Goal: Task Accomplishment & Management: Manage account settings

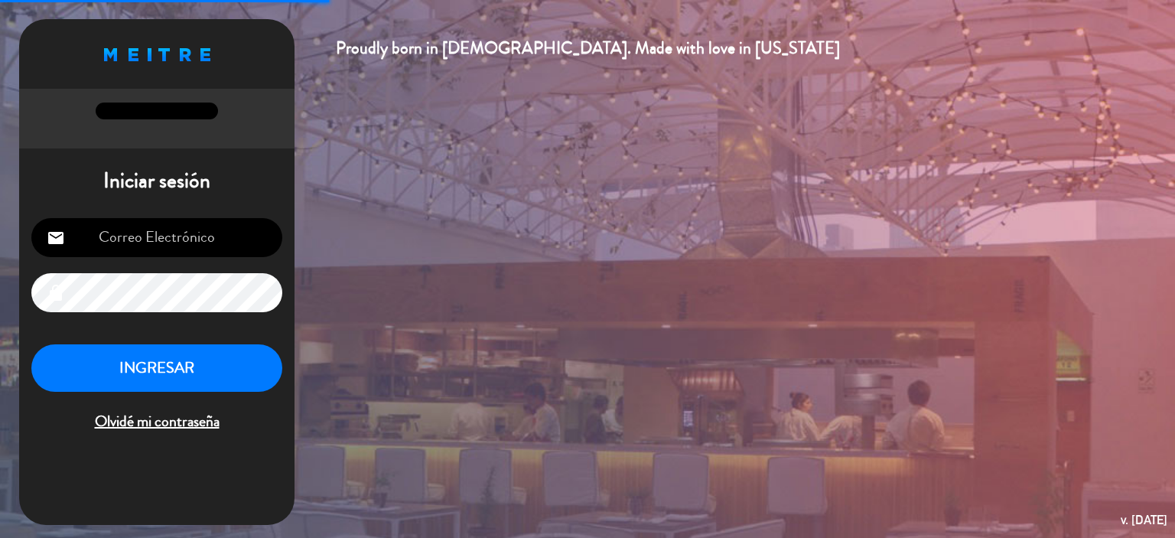
type input "[EMAIL_ADDRESS][DOMAIN_NAME]"
click at [221, 385] on button "INGRESAR" at bounding box center [156, 368] width 251 height 48
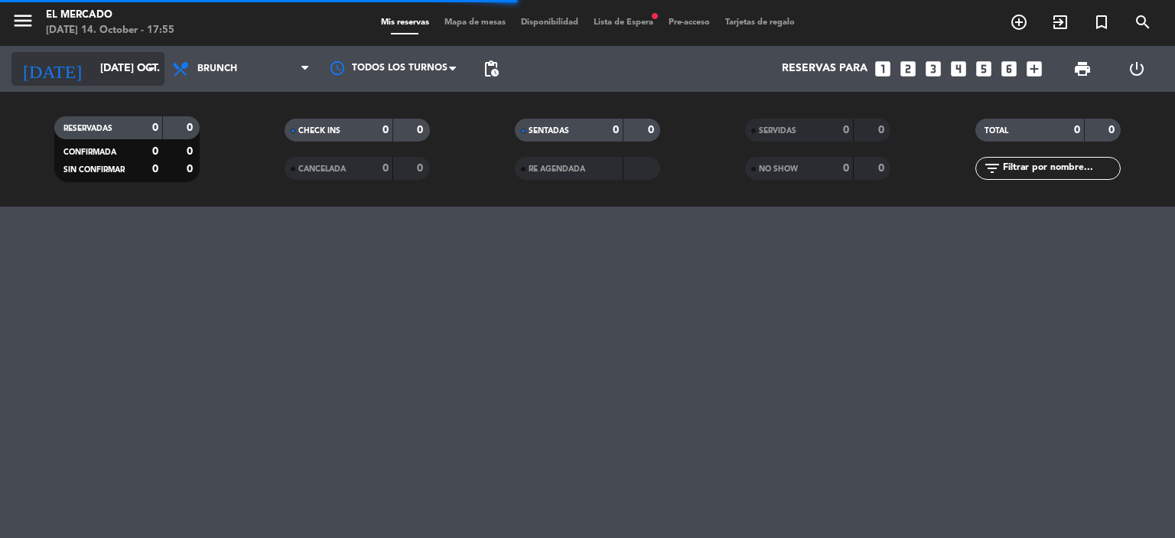
click at [119, 56] on input "[DATE] oct." at bounding box center [165, 69] width 145 height 28
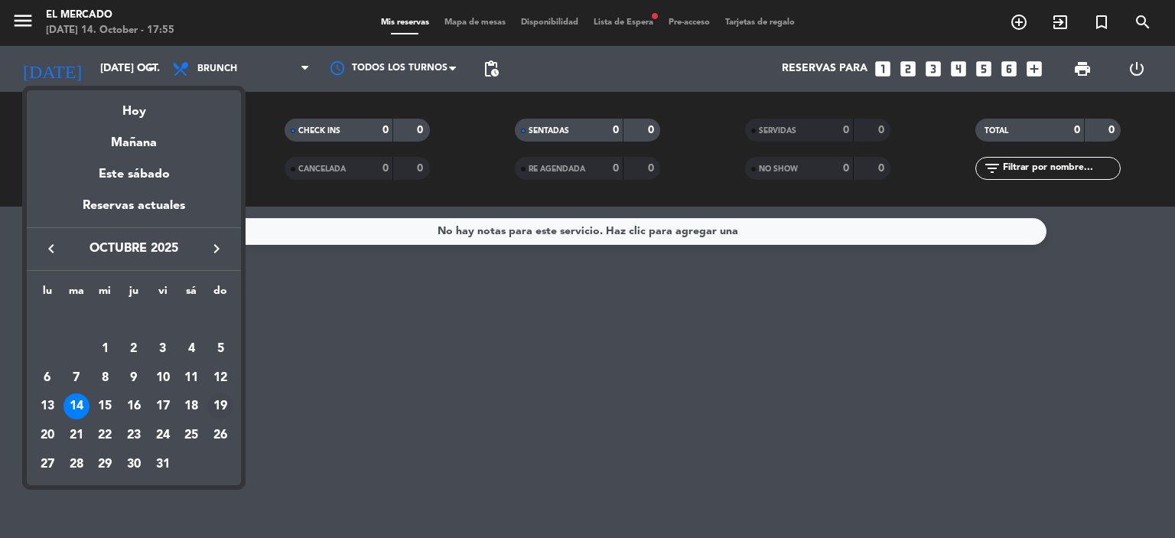
click at [217, 408] on div "19" at bounding box center [220, 406] width 26 height 26
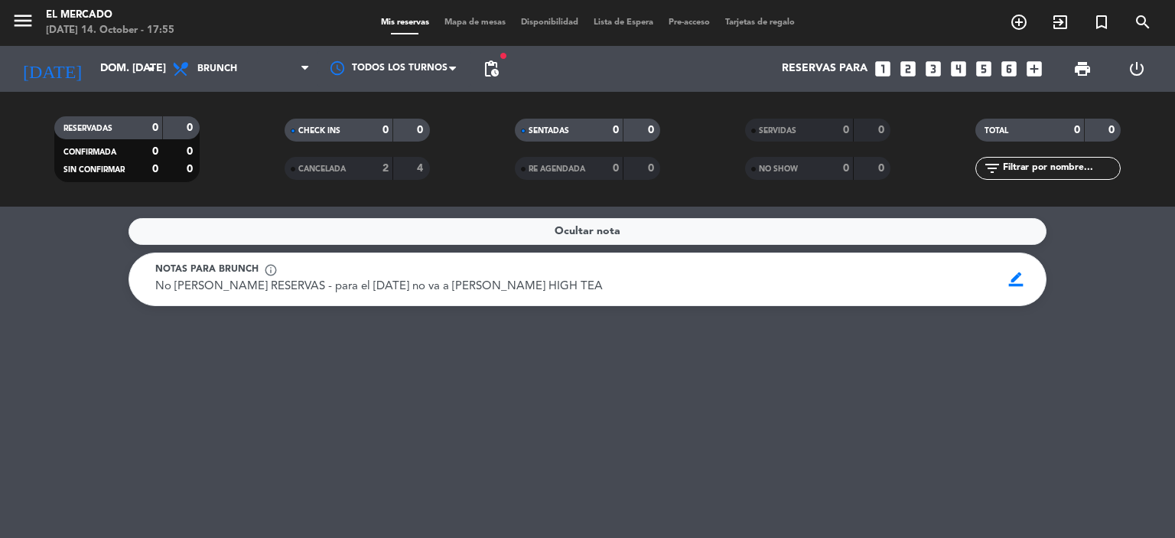
click at [216, 54] on span "Brunch" at bounding box center [241, 69] width 153 height 34
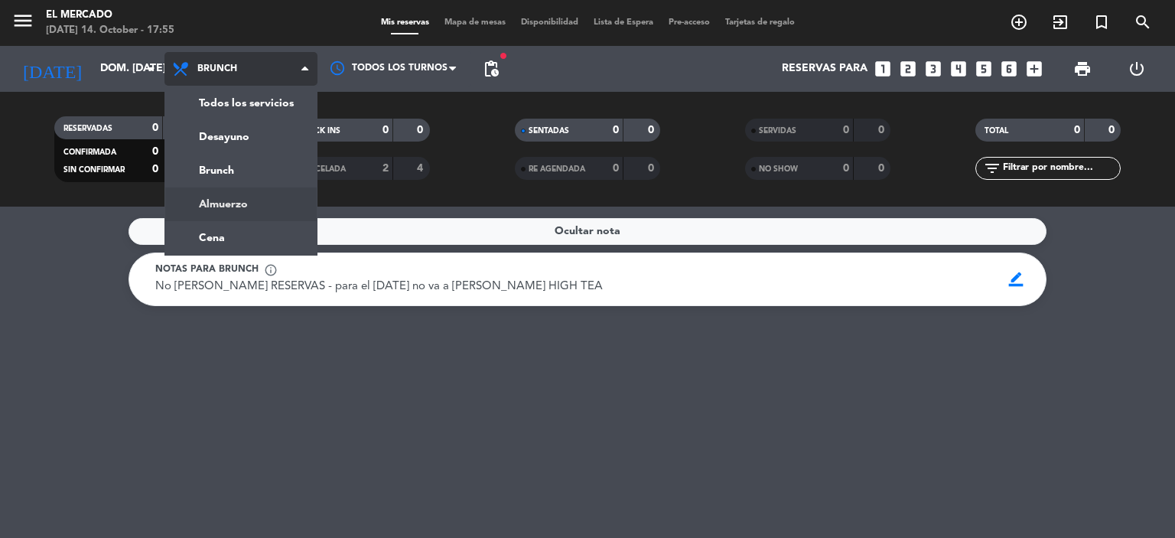
click at [242, 204] on div "menu El [PERSON_NAME] [DATE] 14. October - 17:55 Mis reservas Mapa de mesas Dis…" at bounding box center [587, 103] width 1175 height 207
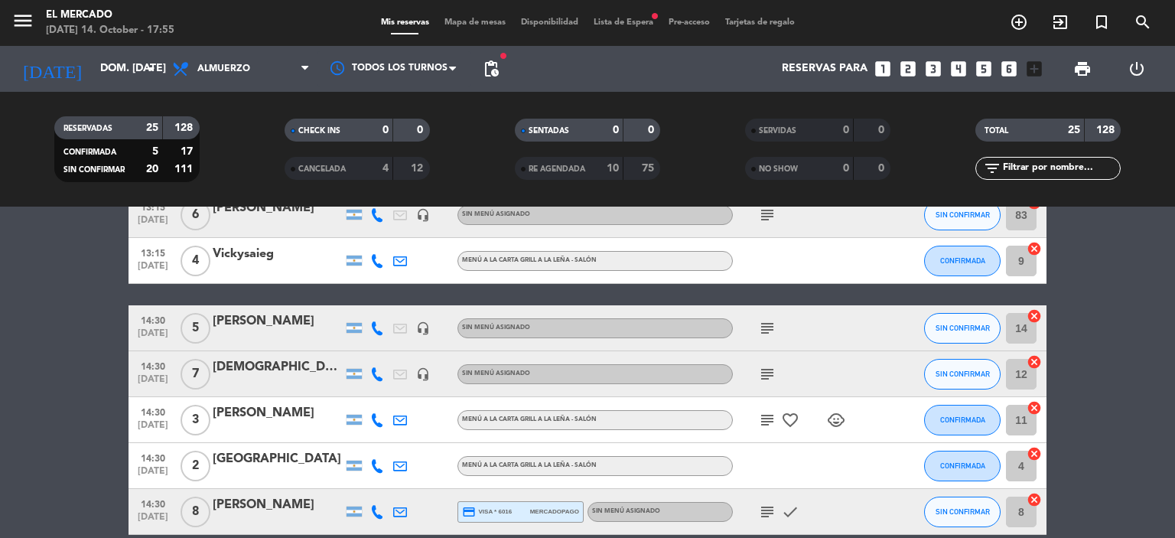
scroll to position [918, 0]
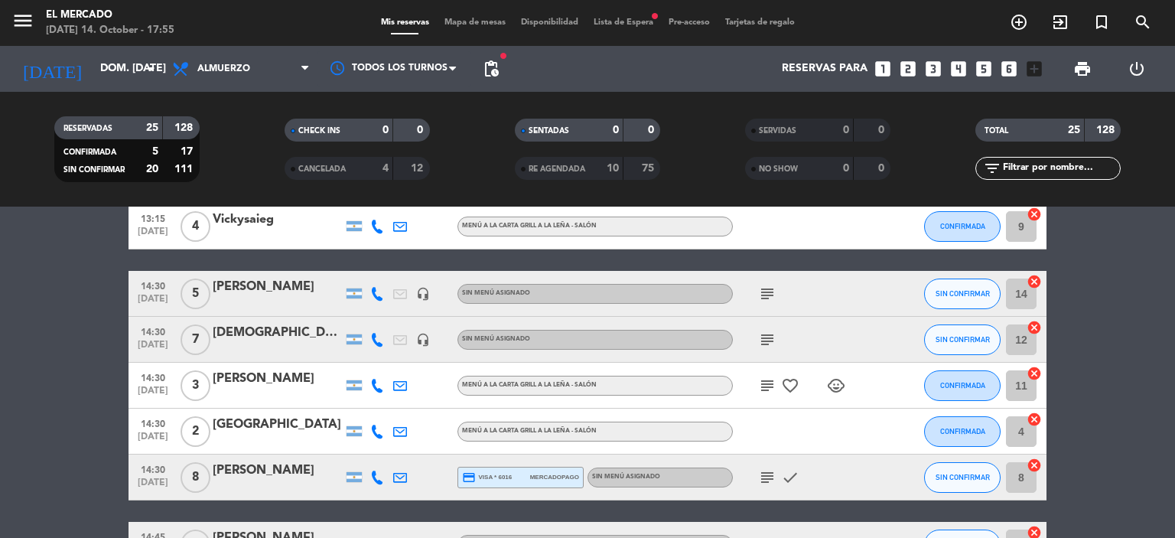
click at [239, 330] on div "[DEMOGRAPHIC_DATA][PERSON_NAME]" at bounding box center [278, 333] width 130 height 20
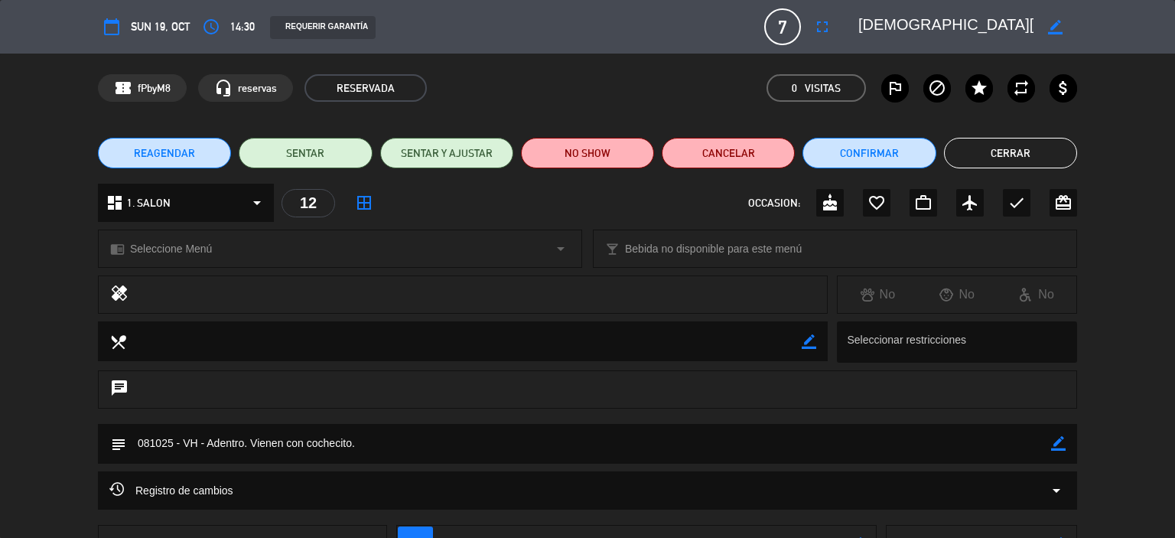
click at [980, 156] on button "Cerrar" at bounding box center [1010, 153] width 133 height 31
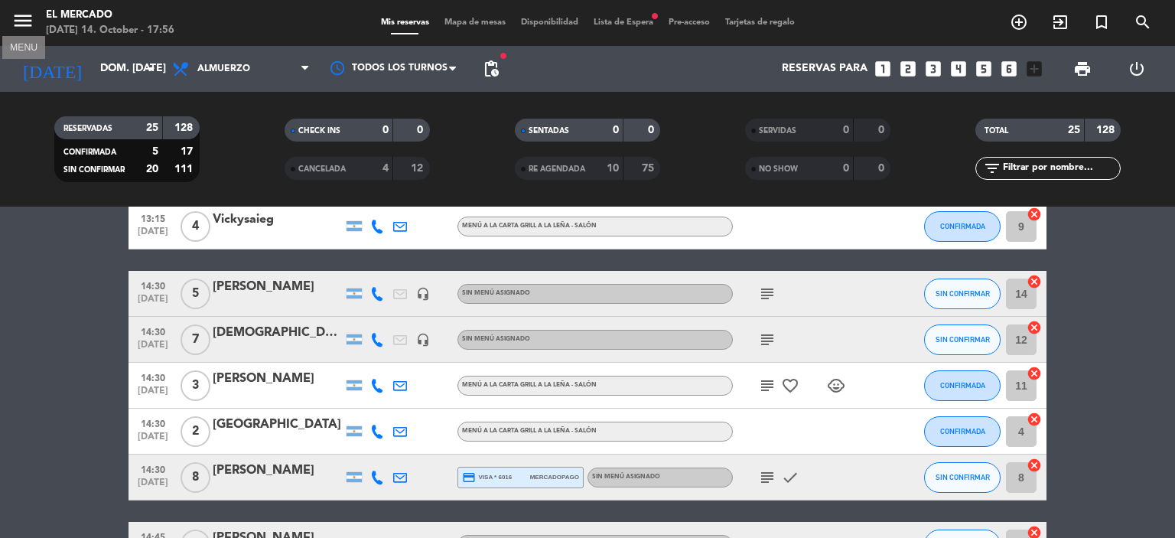
click at [28, 21] on icon "menu" at bounding box center [22, 20] width 23 height 23
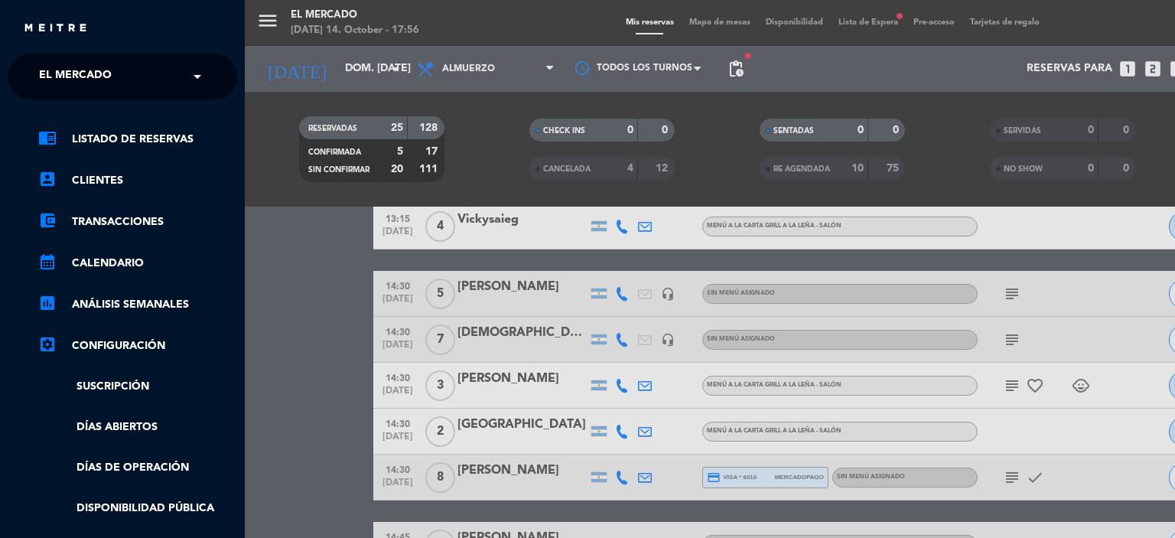
click at [343, 37] on div "menu El [PERSON_NAME] [DATE] 14. October - 17:56 Mis reservas Mapa de mesas Dis…" at bounding box center [832, 269] width 1175 height 538
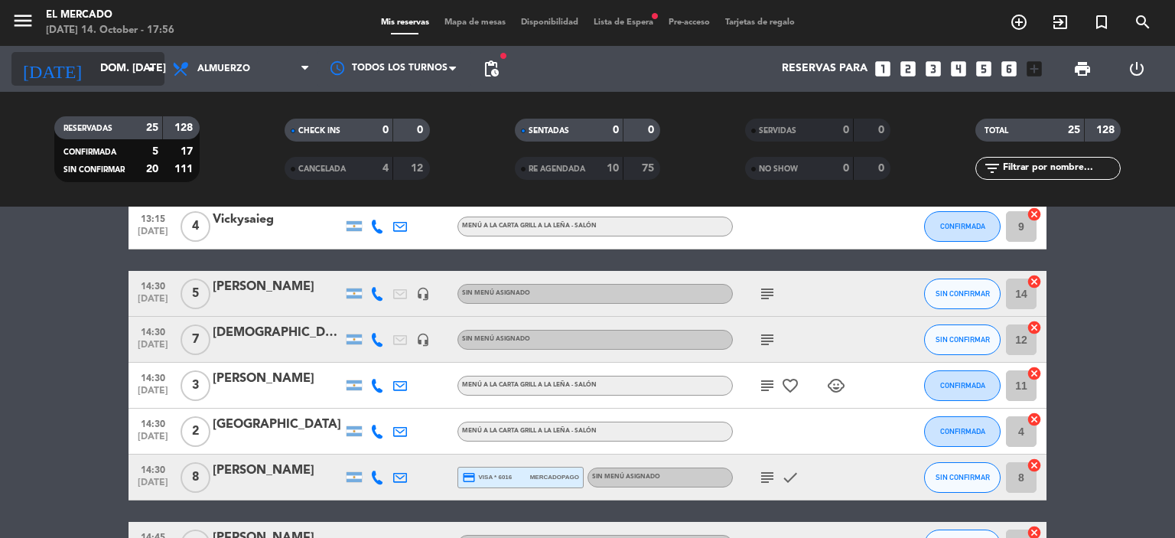
click at [122, 60] on input "dom. [DATE]" at bounding box center [165, 69] width 145 height 28
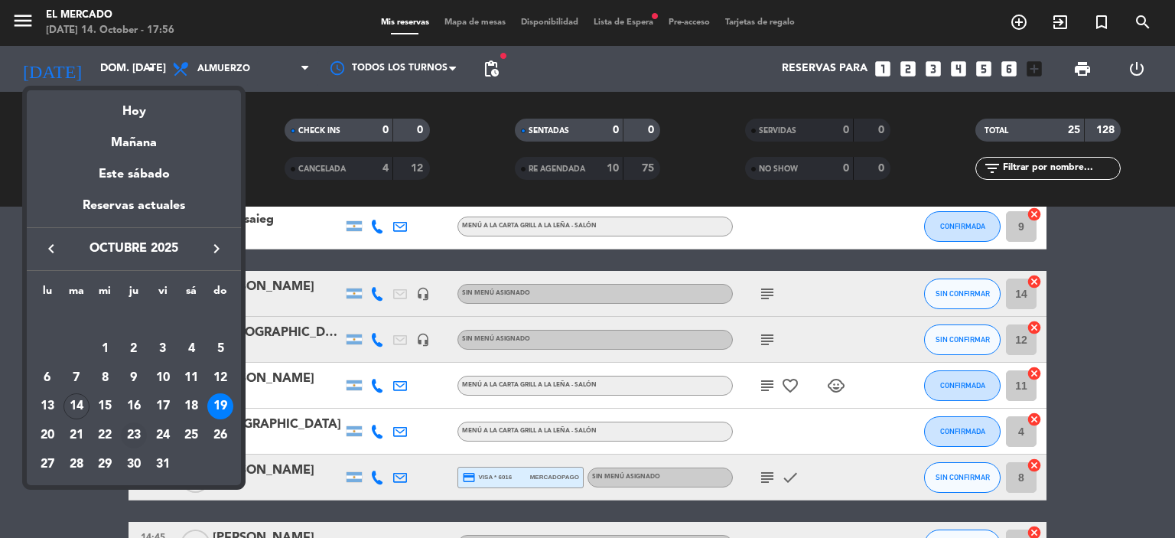
click at [122, 429] on div "23" at bounding box center [134, 435] width 26 height 26
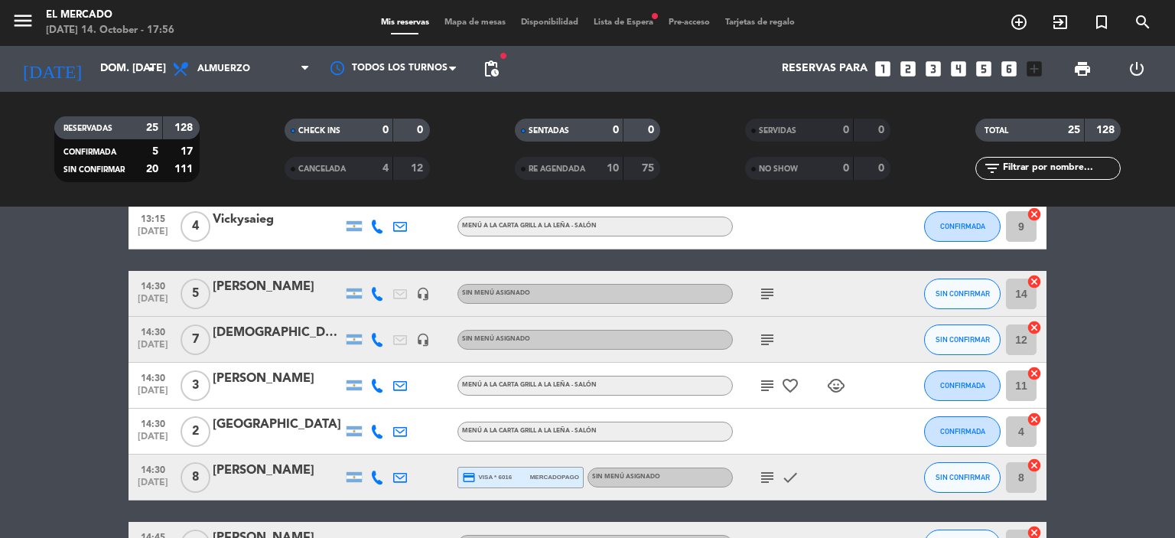
type input "[DEMOGRAPHIC_DATA] [DATE]"
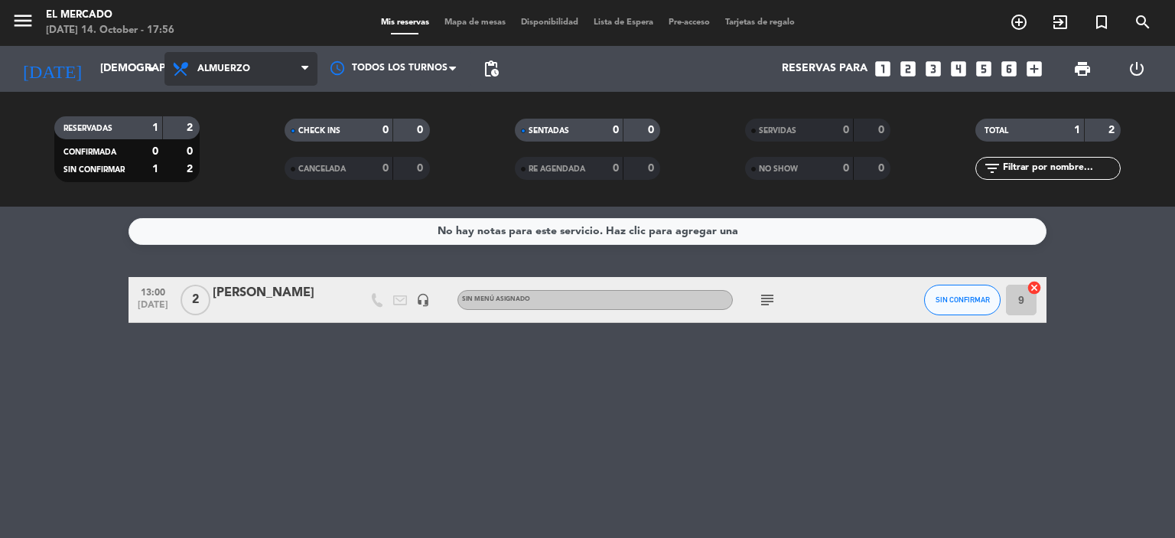
click at [263, 70] on span "Almuerzo" at bounding box center [241, 69] width 153 height 34
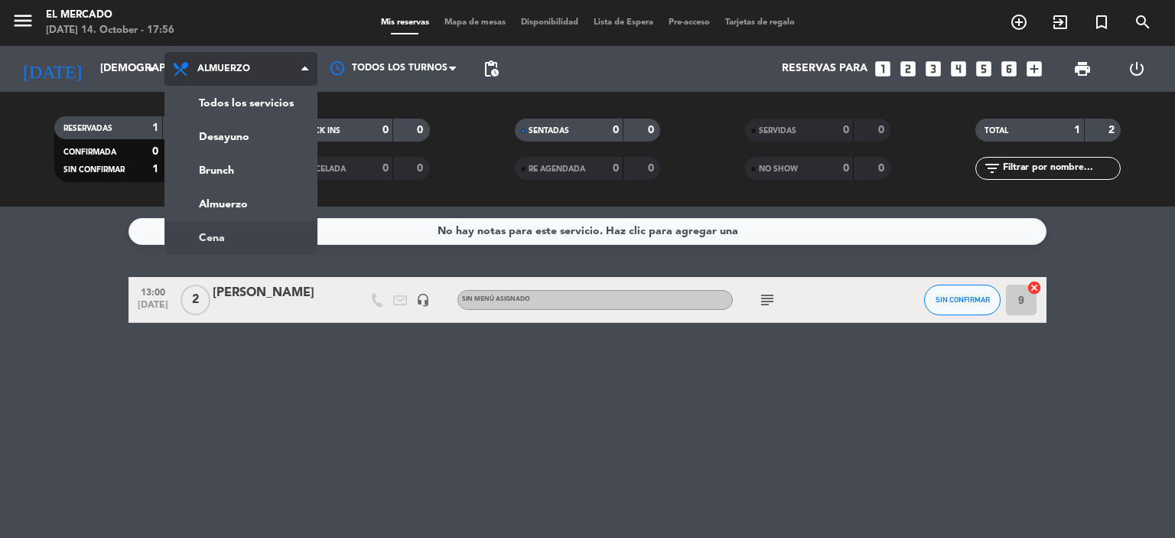
click at [240, 233] on ng-component "menu El [PERSON_NAME] [DATE] 14. October - 17:56 Mis reservas Mapa de mesas Dis…" at bounding box center [587, 269] width 1175 height 538
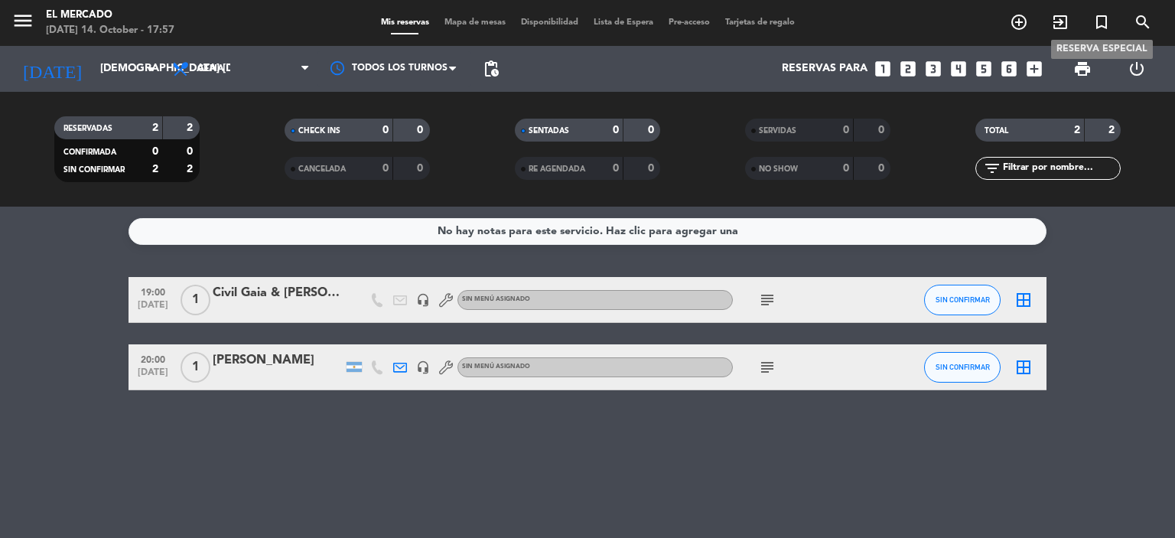
click at [1098, 21] on icon "turned_in_not" at bounding box center [1102, 22] width 18 height 18
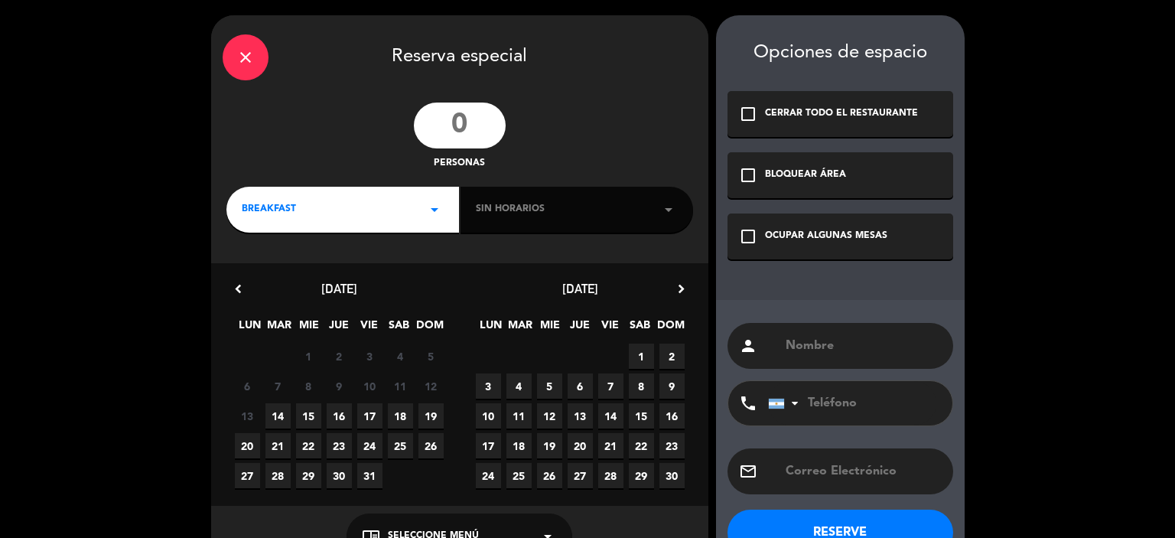
click at [480, 129] on input "number" at bounding box center [460, 126] width 92 height 46
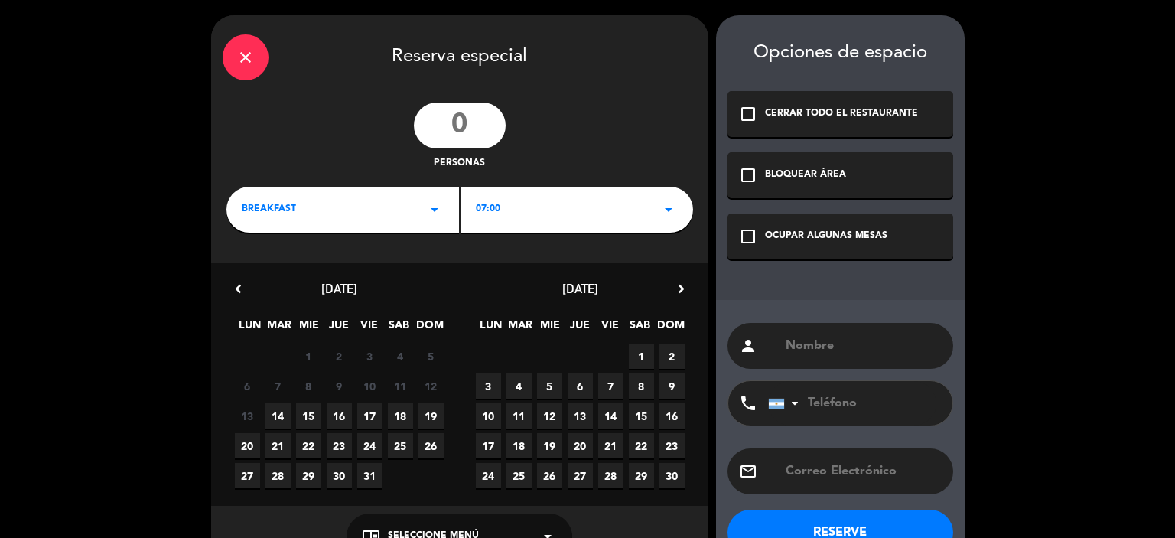
click at [457, 122] on input "number" at bounding box center [460, 126] width 92 height 46
type input "10"
click at [396, 207] on div "BREAKFAST arrow_drop_down" at bounding box center [342, 210] width 233 height 46
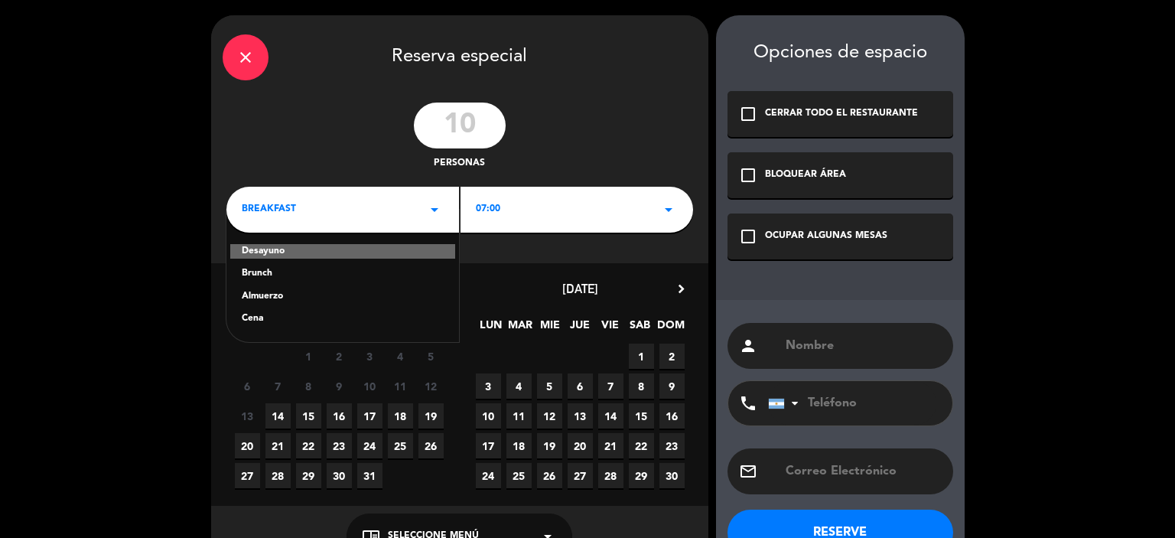
click at [262, 321] on div "Cena" at bounding box center [343, 318] width 202 height 15
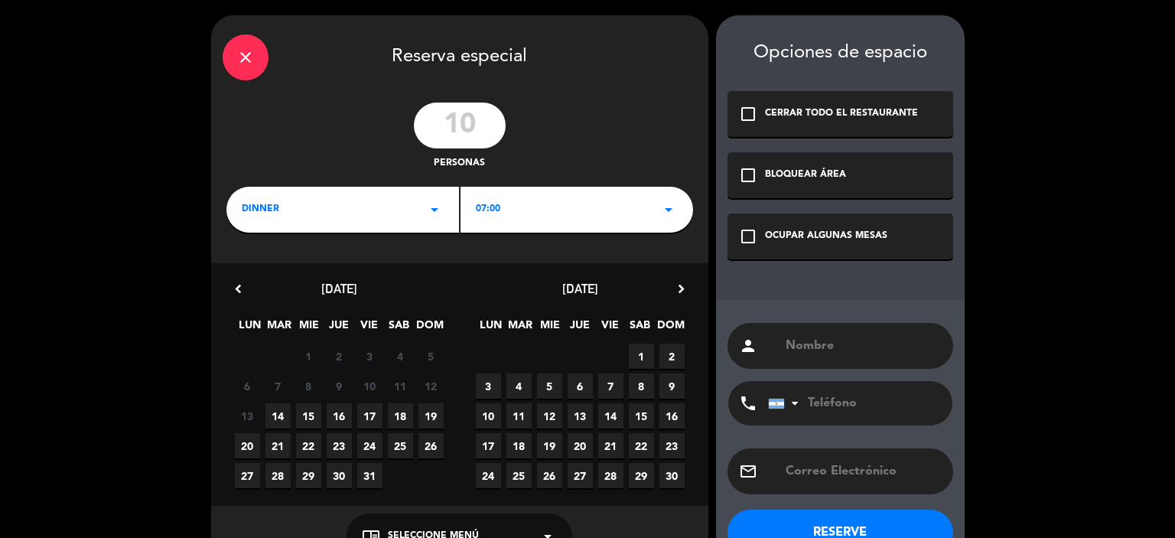
click at [553, 210] on div "07:00 arrow_drop_down" at bounding box center [577, 210] width 233 height 46
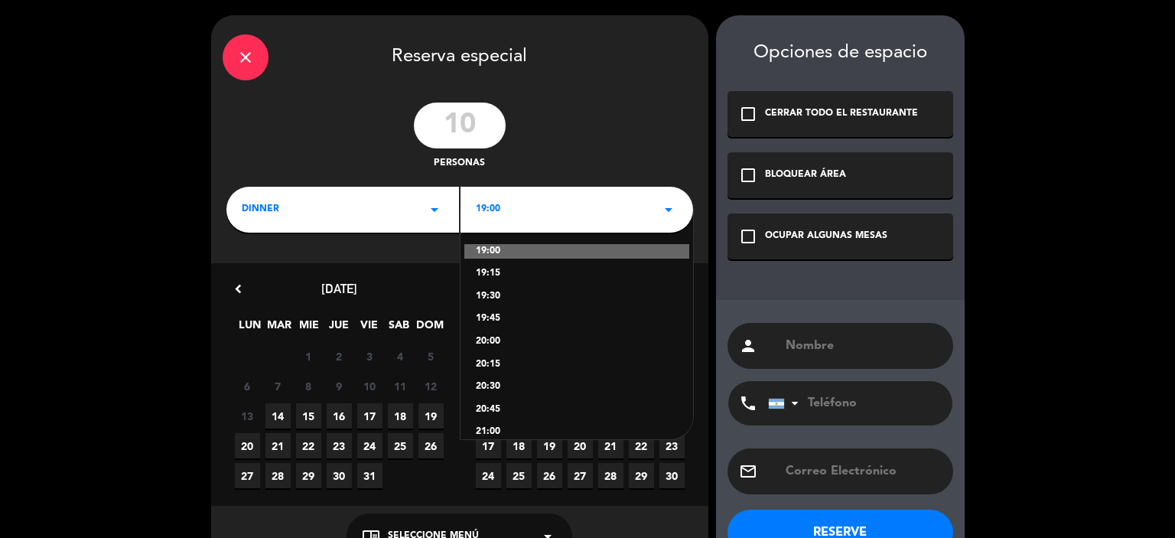
click at [493, 338] on div "20:00" at bounding box center [577, 341] width 202 height 15
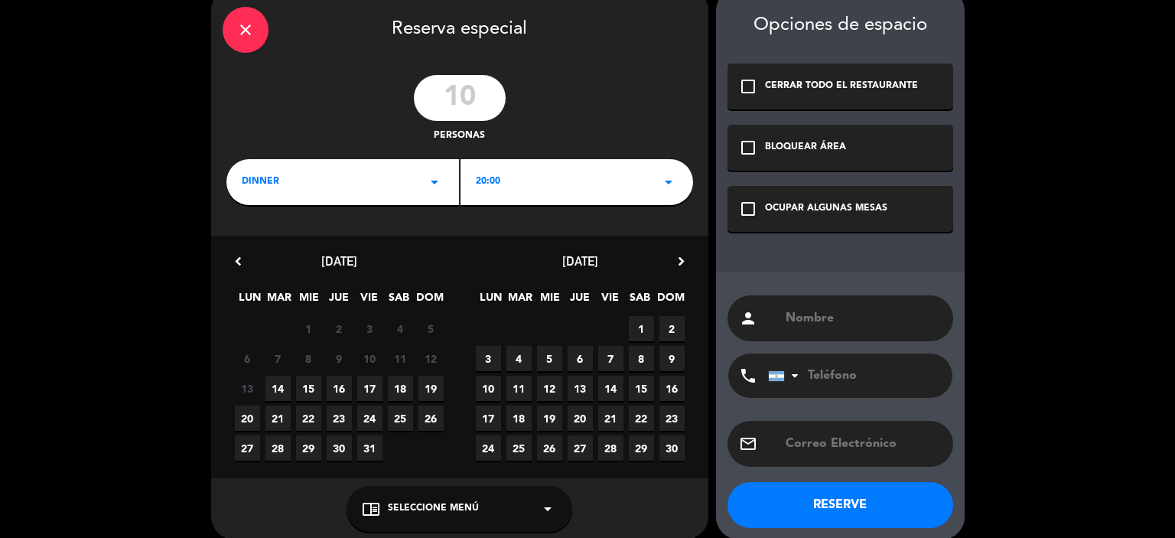
scroll to position [43, 0]
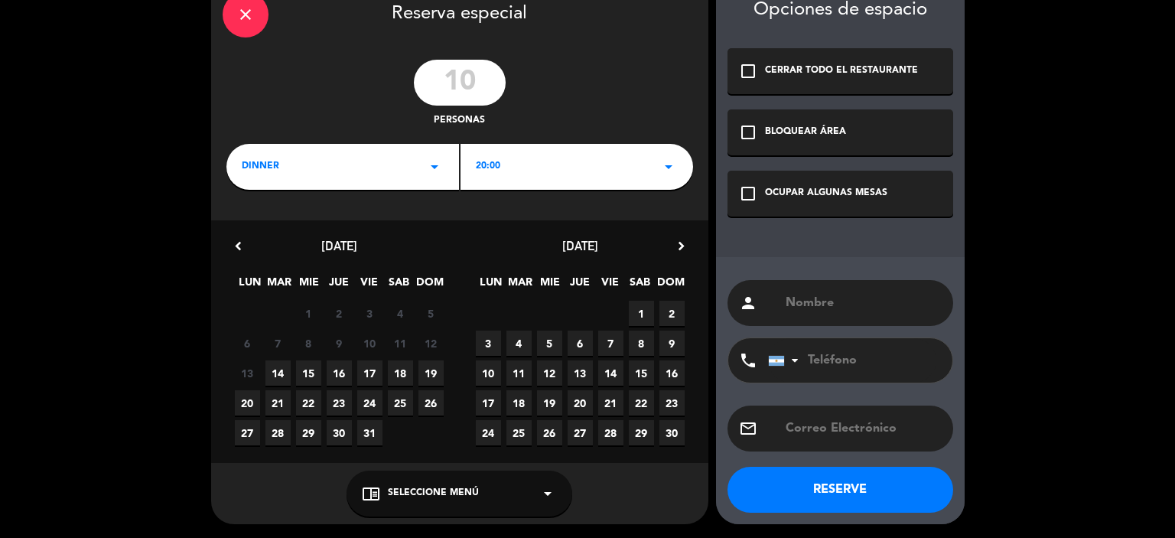
click at [338, 405] on span "23" at bounding box center [339, 402] width 25 height 25
click at [807, 249] on div "Opciones de espacio check_box_outline_blank CERRAR TODO EL RESTAURANTE check_bo…" at bounding box center [840, 248] width 249 height 552
click at [816, 285] on div "person" at bounding box center [841, 303] width 226 height 46
click at [811, 301] on input "text" at bounding box center [863, 302] width 158 height 21
click at [820, 290] on div "person" at bounding box center [841, 303] width 226 height 46
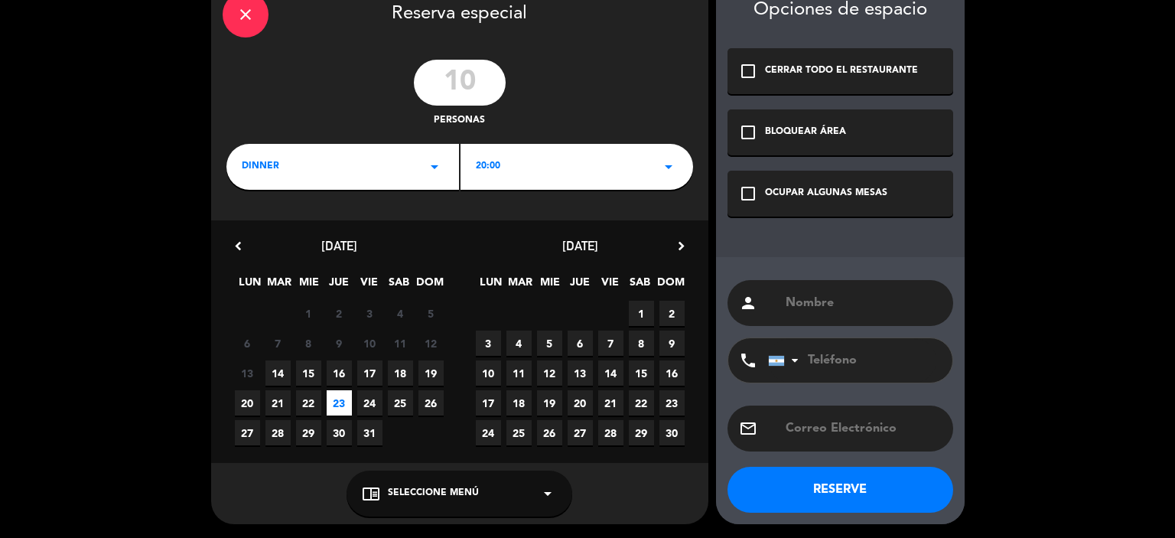
click at [809, 302] on input "text" at bounding box center [863, 302] width 158 height 21
type input "[PERSON_NAME]"
click at [850, 485] on button "RESERVE" at bounding box center [841, 490] width 226 height 46
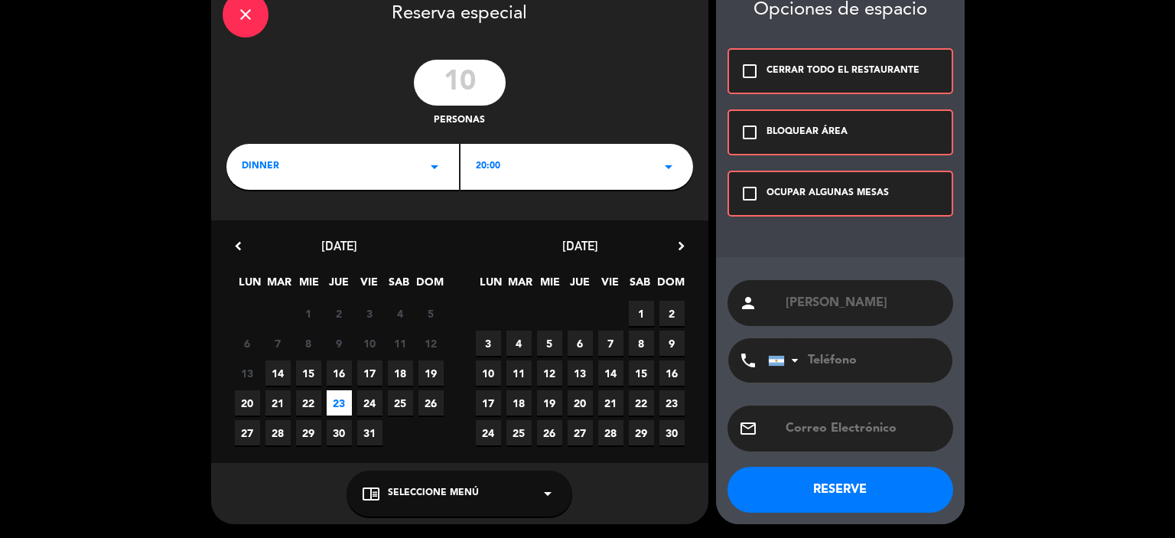
click at [747, 183] on div "check_box_outline_blank OCUPAR ALGUNAS MESAS" at bounding box center [841, 194] width 226 height 46
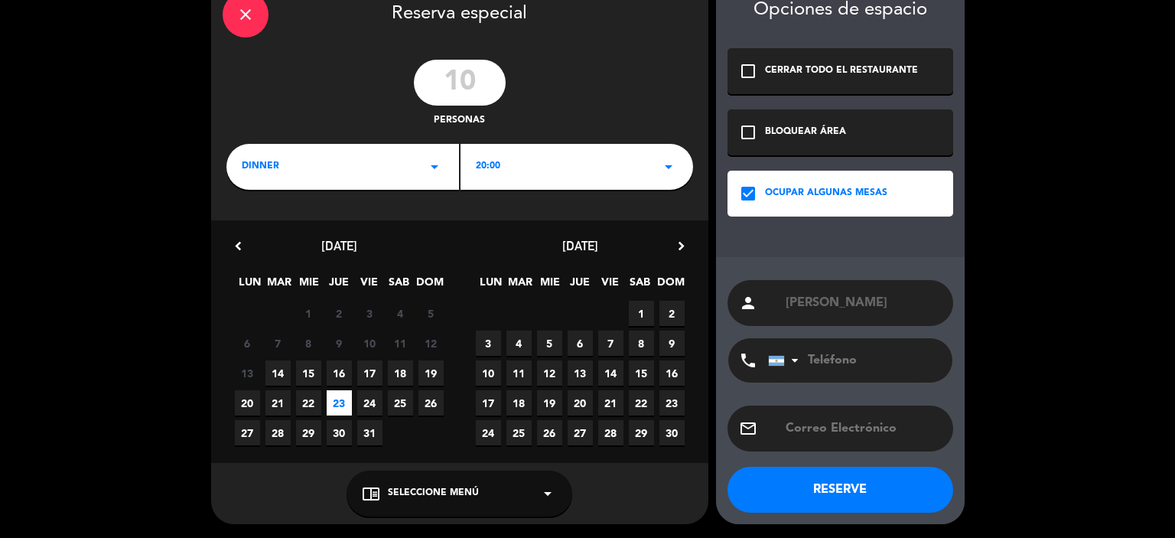
click at [851, 492] on button "RESERVE" at bounding box center [841, 490] width 226 height 46
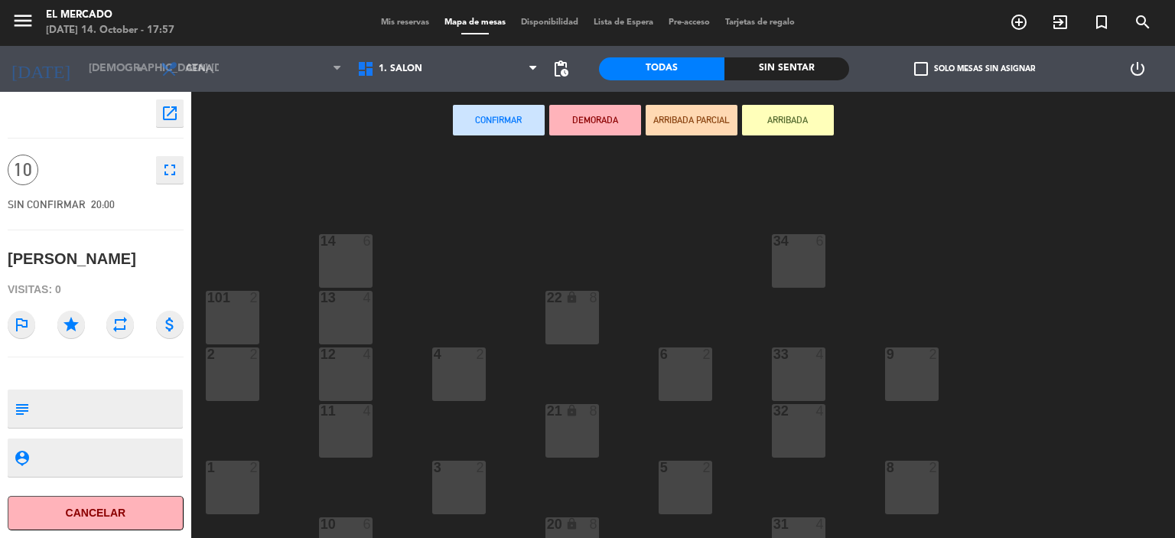
click at [174, 116] on icon "open_in_new" at bounding box center [170, 113] width 18 height 18
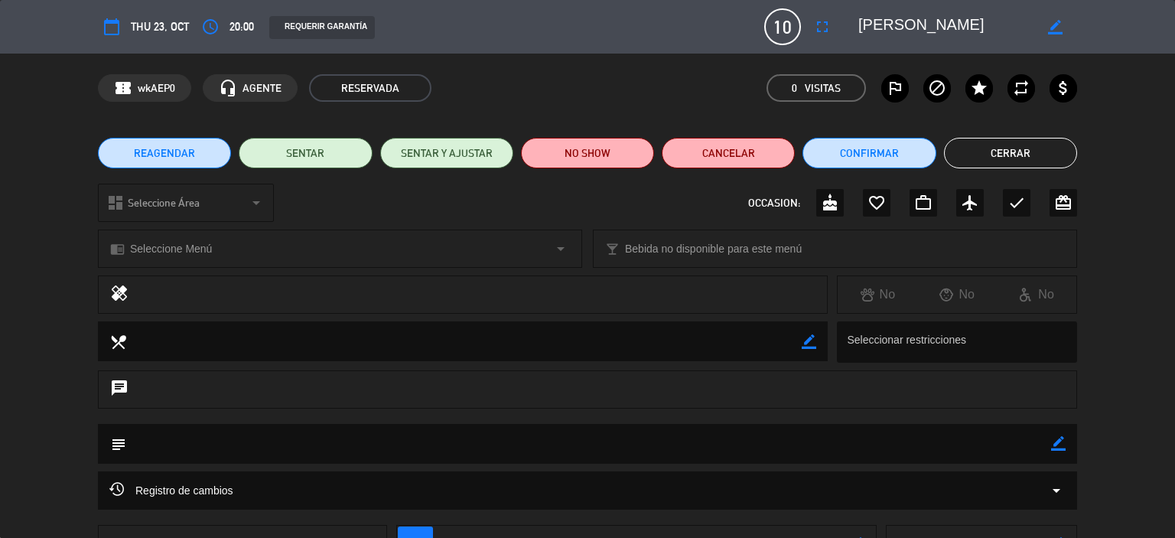
click at [1061, 443] on icon "border_color" at bounding box center [1058, 443] width 15 height 15
type textarea "S"
type textarea "141025 - SP - Menú degustación. ASM coordina"
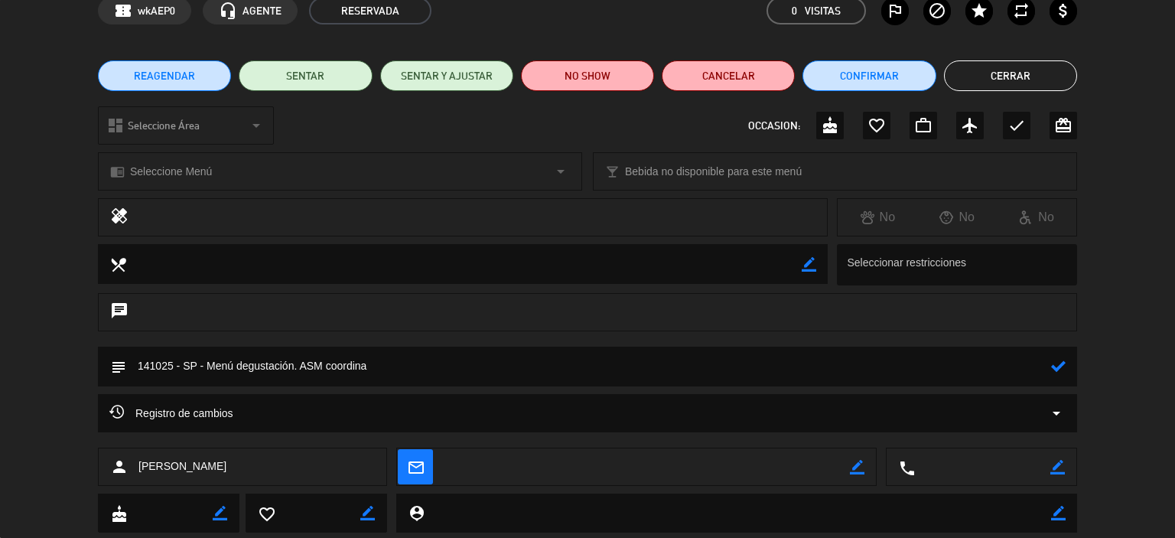
scroll to position [117, 0]
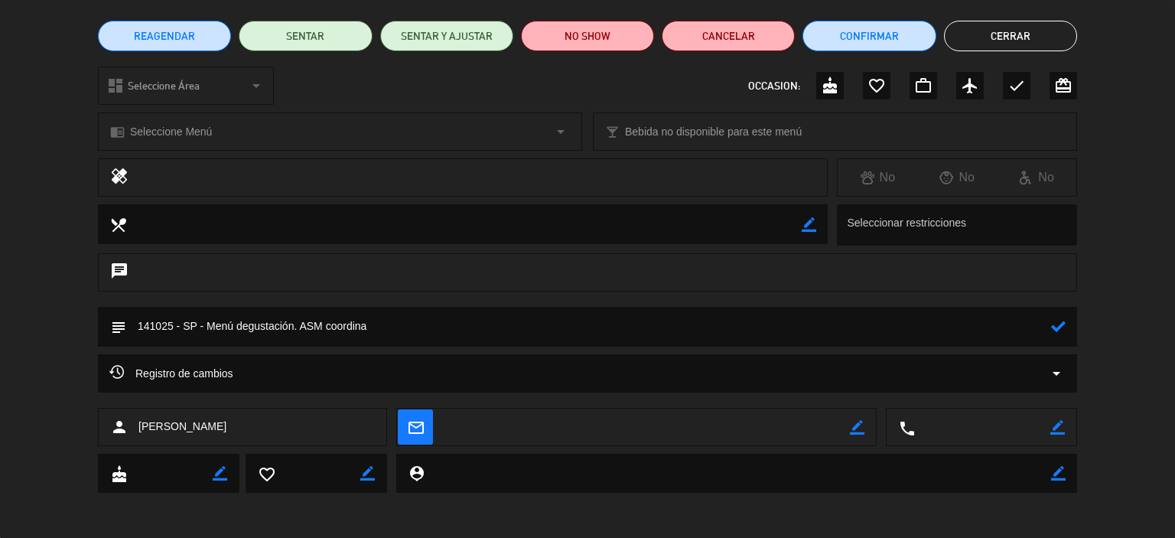
click at [1053, 331] on icon at bounding box center [1058, 326] width 15 height 15
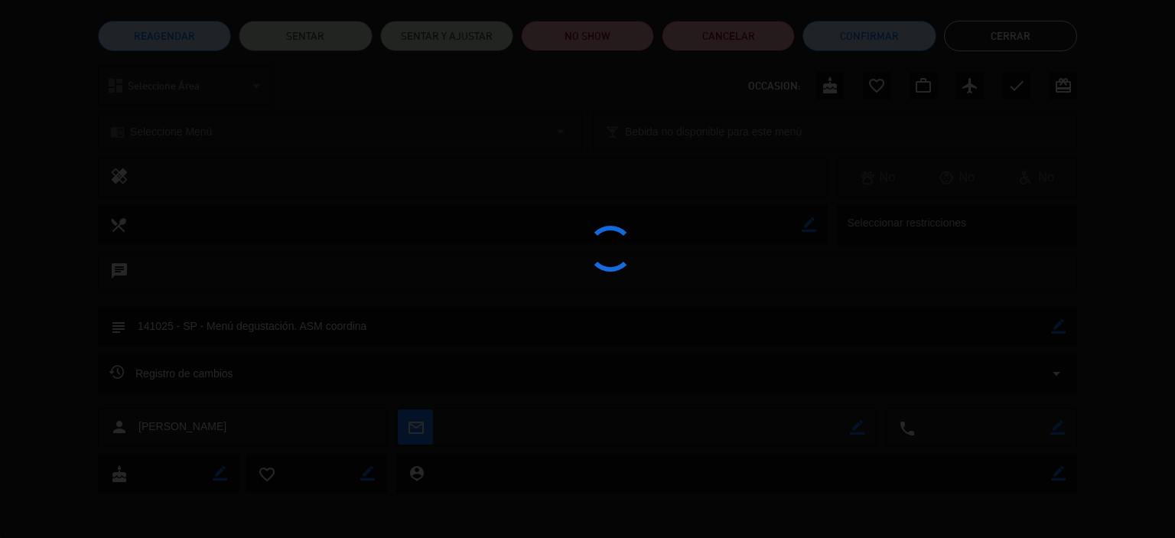
type textarea "141025 - SP - Menú degustación. ASM coordina"
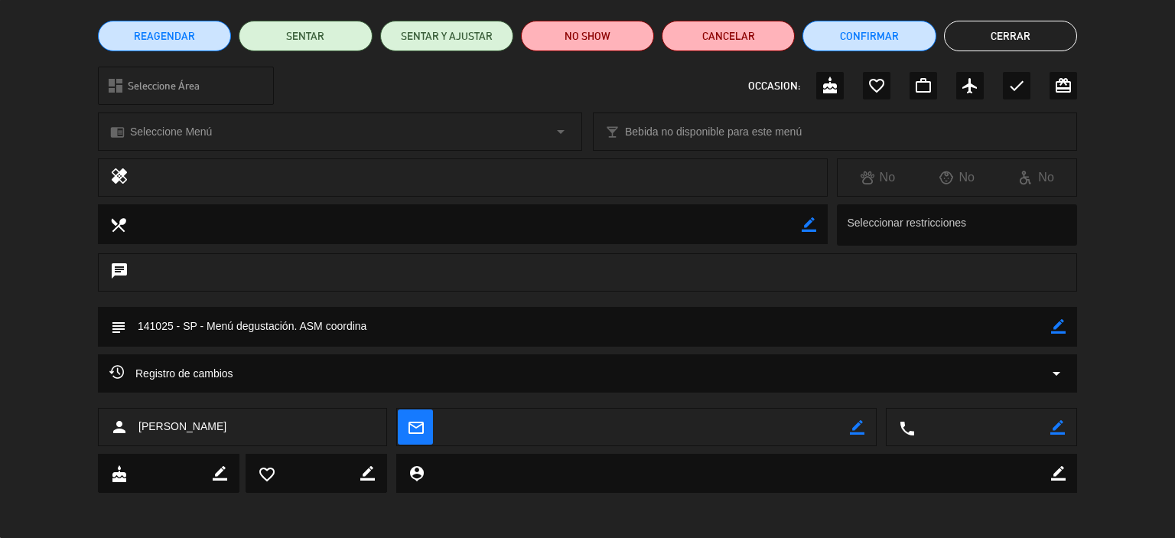
click at [979, 34] on button "Cerrar" at bounding box center [1010, 36] width 133 height 31
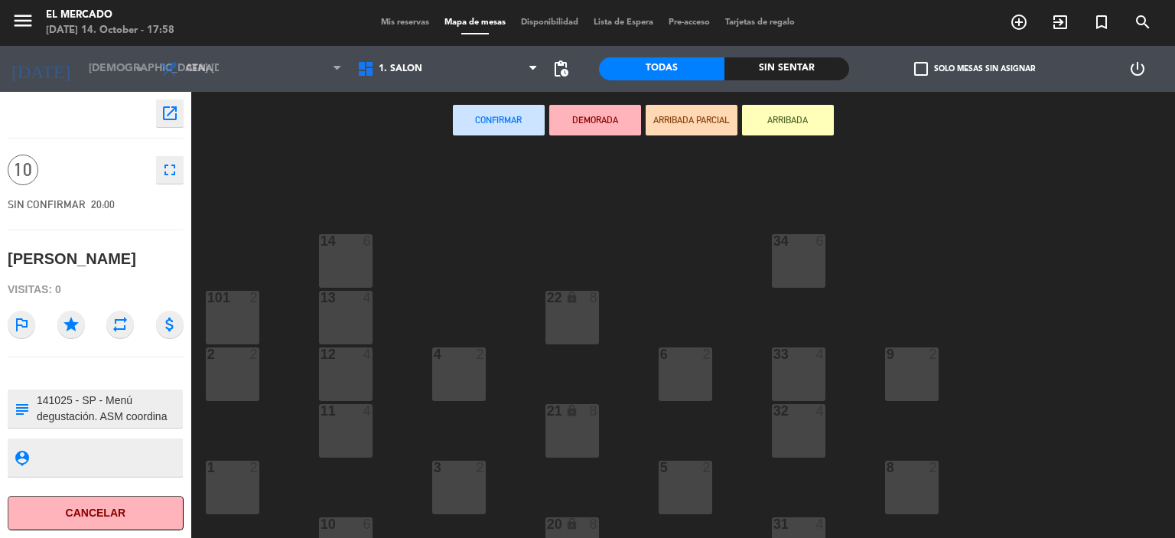
click at [409, 192] on div "34 6 14 6 22 lock 8 101 2 13 4 33 4 2 2 4 2 6 2 12 4 9 2 11 4 32 4 21 lock 8 3 …" at bounding box center [689, 344] width 973 height 389
click at [395, 32] on div "menu El [PERSON_NAME] [DATE] 14. October - 17:58 Mis reservas Mapa de mesas Dis…" at bounding box center [587, 23] width 1175 height 46
click at [393, 18] on span "Mis reservas" at bounding box center [405, 22] width 64 height 8
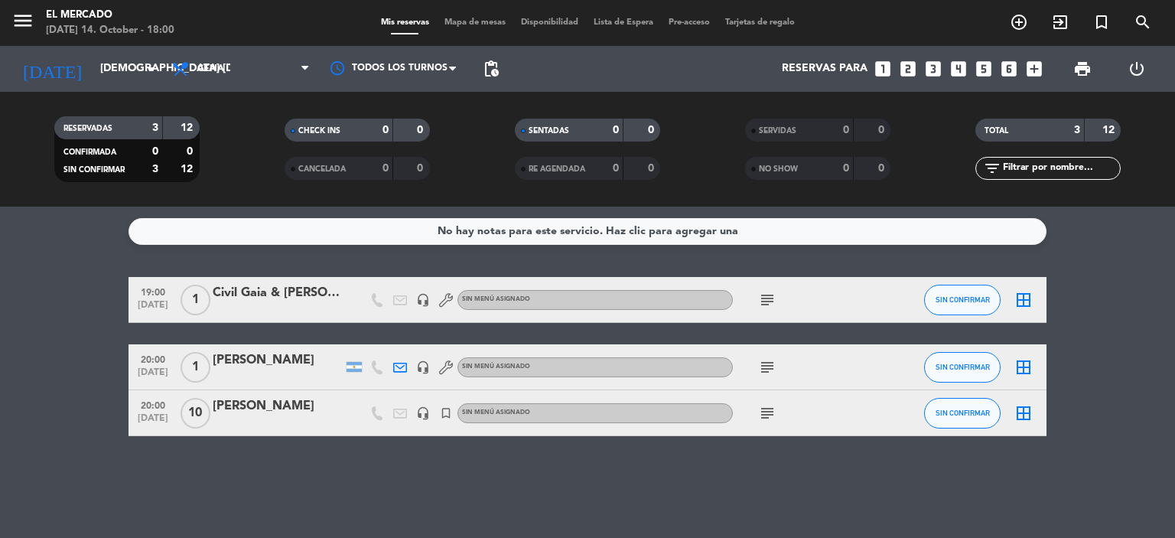
click at [239, 393] on div "20:00 [DATE] [PERSON_NAME] headset_mic turned_in_not Sin menú asignado subject …" at bounding box center [588, 413] width 918 height 46
click at [240, 407] on div "[PERSON_NAME]" at bounding box center [278, 406] width 130 height 20
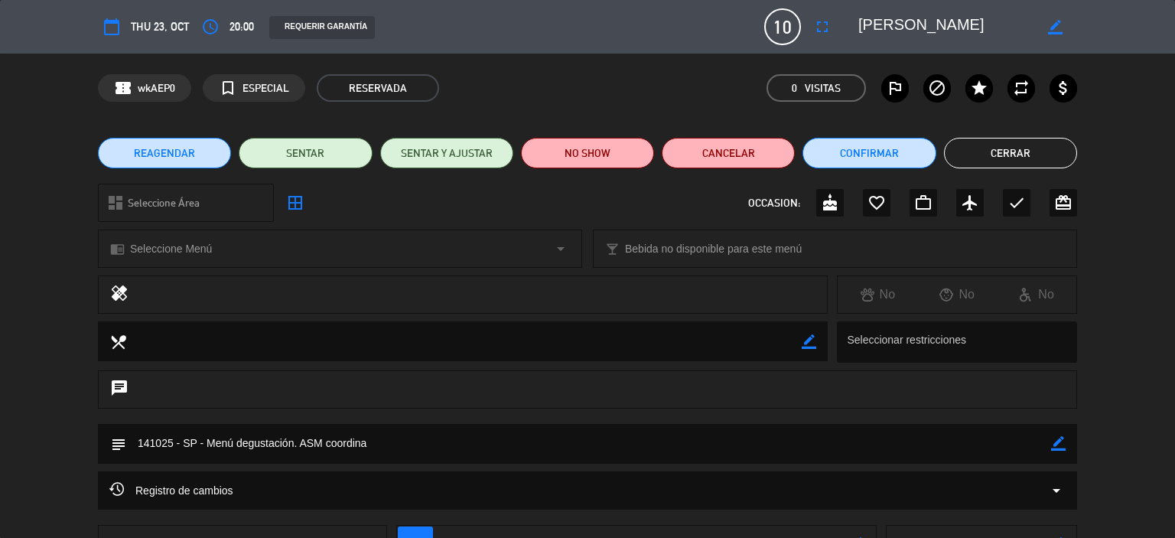
click at [1050, 24] on icon "border_color" at bounding box center [1055, 27] width 15 height 15
drag, startPoint x: 945, startPoint y: 34, endPoint x: 813, endPoint y: 37, distance: 131.6
click at [813, 37] on div "calendar_today Thu 23, Oct access_time 20:00 REQUERIR GARANTÍA 10 [PERSON_NAME]…" at bounding box center [587, 26] width 979 height 37
type textarea "[PERSON_NAME]"
click at [1061, 23] on icon at bounding box center [1055, 27] width 15 height 15
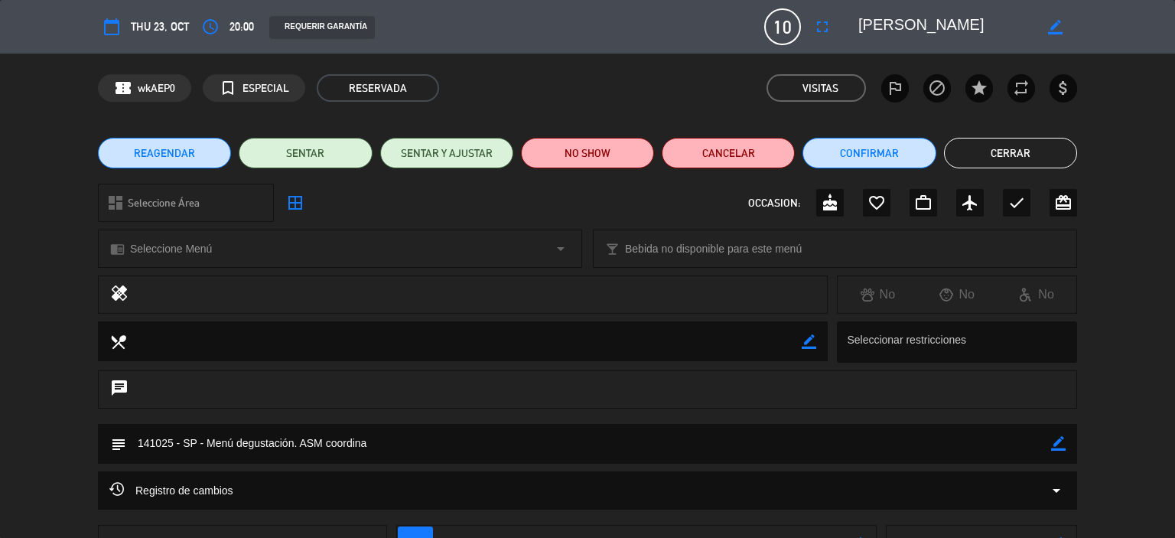
click at [1001, 144] on button "Cerrar" at bounding box center [1010, 153] width 133 height 31
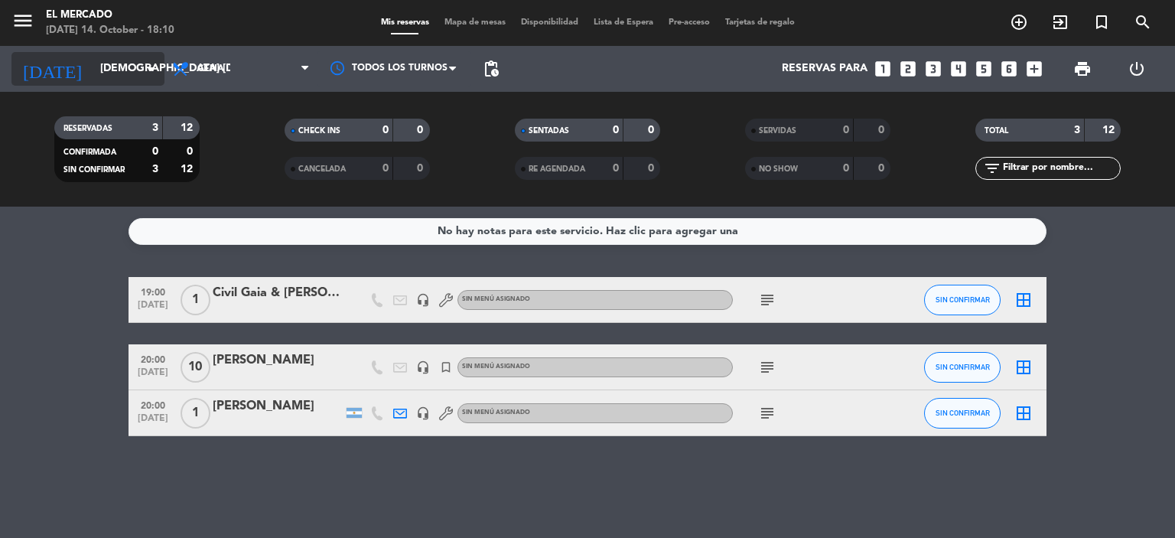
click at [103, 61] on input "[DEMOGRAPHIC_DATA] [DATE]" at bounding box center [165, 69] width 145 height 28
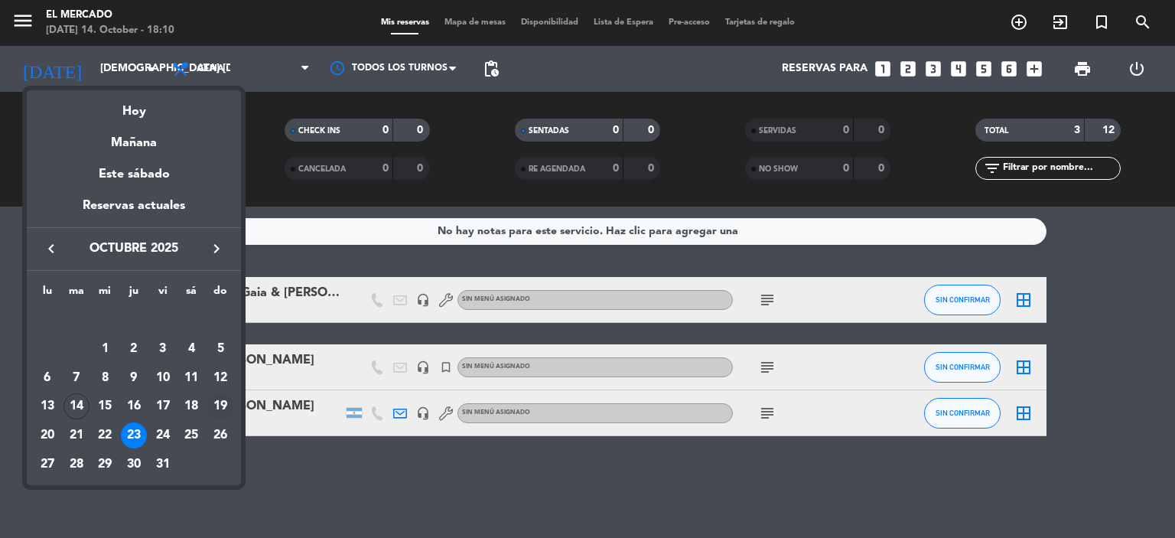
click at [218, 410] on div "19" at bounding box center [220, 406] width 26 height 26
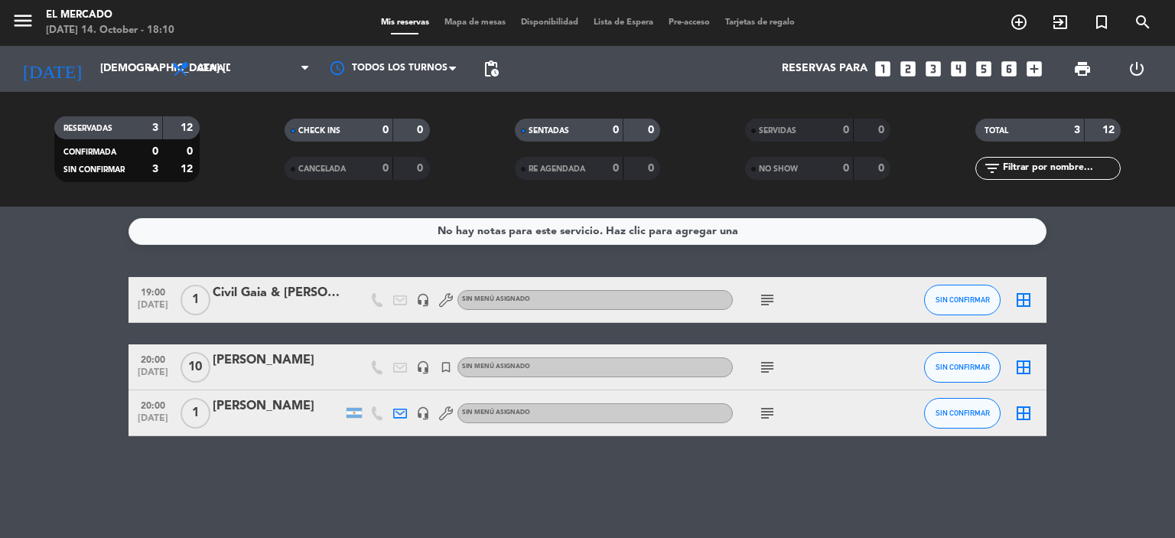
type input "dom. [DATE]"
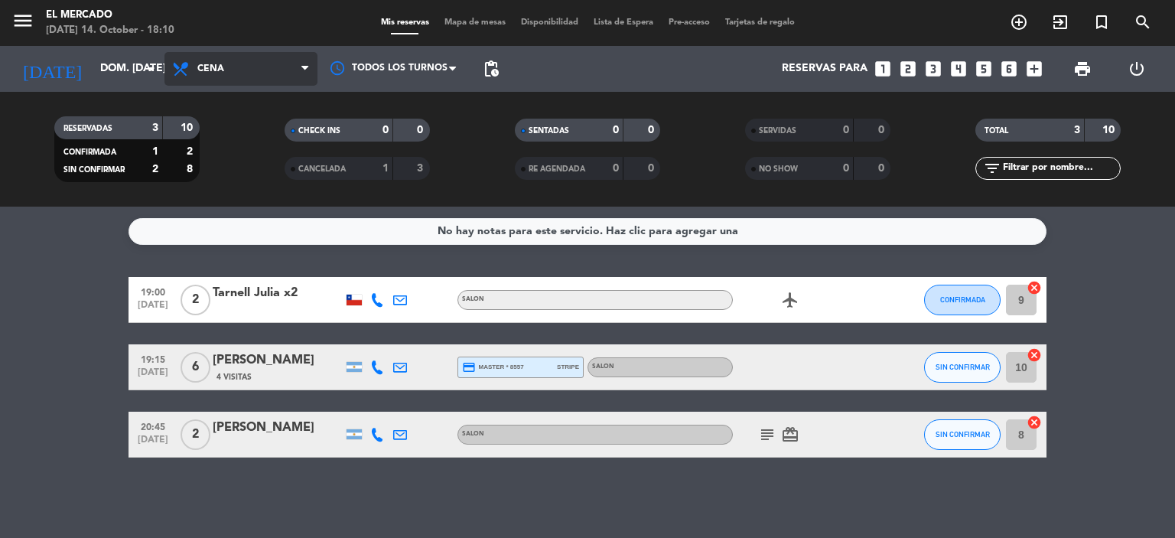
click at [181, 57] on span "Cena" at bounding box center [241, 69] width 153 height 34
click at [233, 195] on div "menu El [PERSON_NAME] [DATE] 14. October - 18:10 Mis reservas Mapa de mesas Dis…" at bounding box center [587, 103] width 1175 height 207
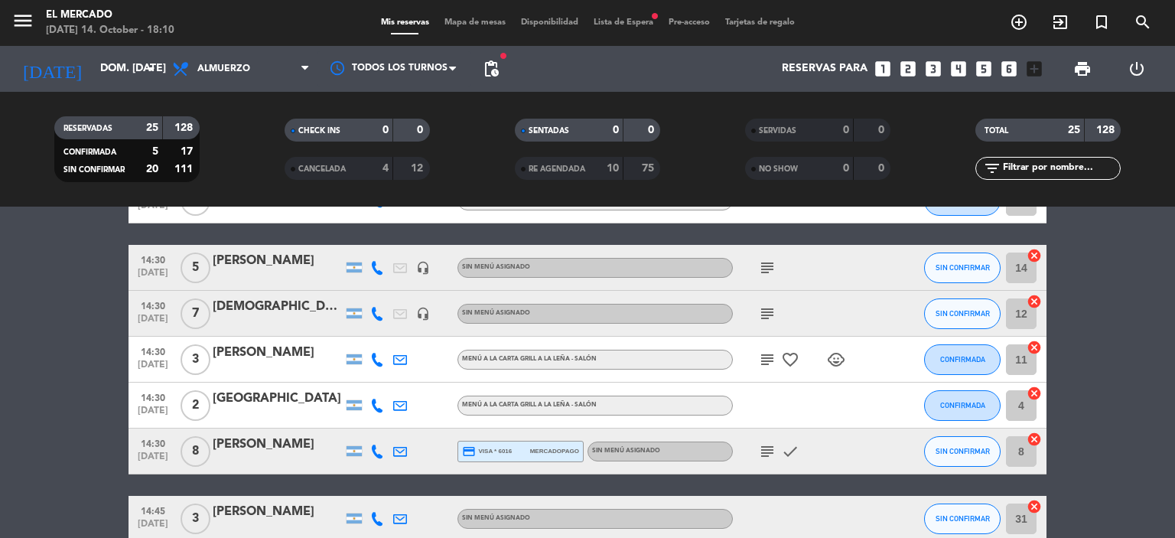
scroll to position [917, 0]
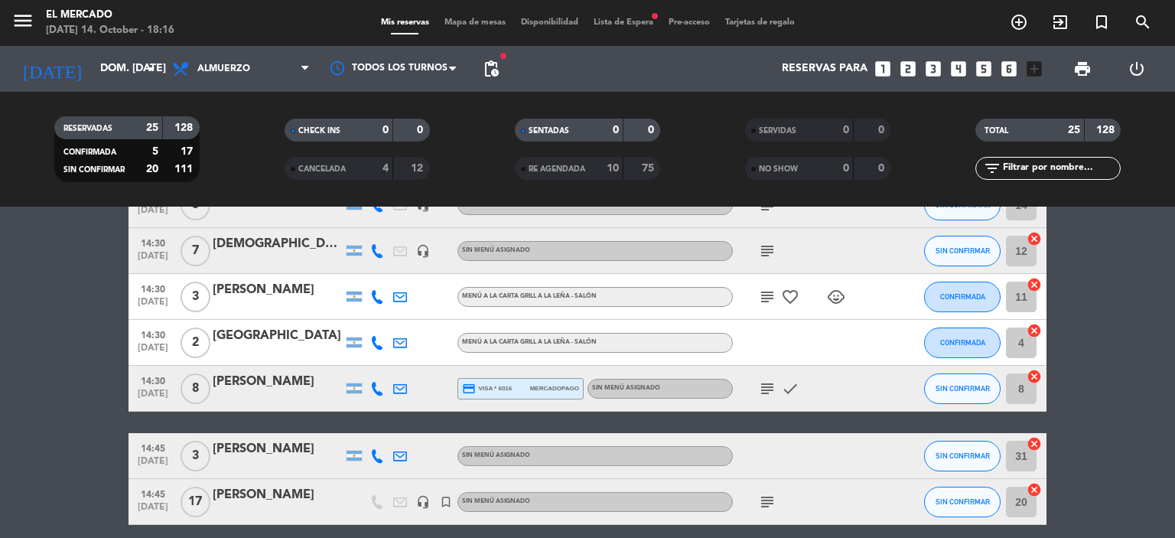
scroll to position [1070, 0]
